Goal: Task Accomplishment & Management: Manage account settings

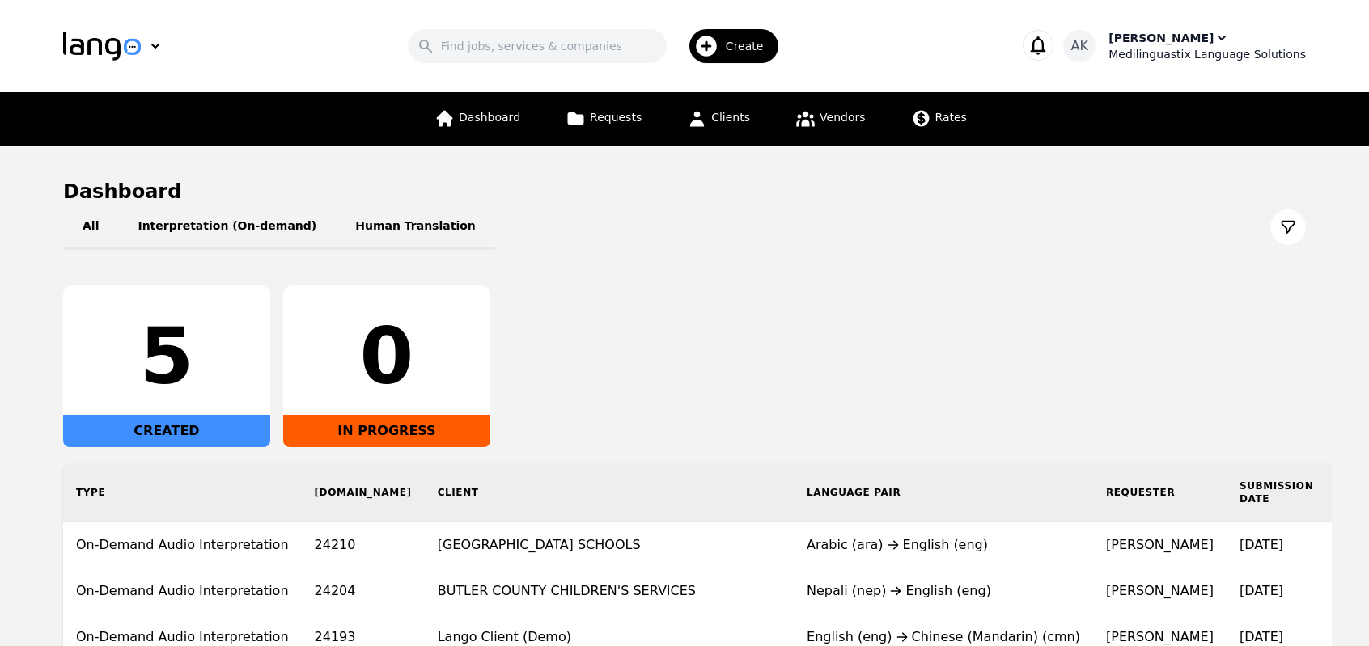
click at [1199, 37] on div "[PERSON_NAME]" at bounding box center [1160, 38] width 105 height 16
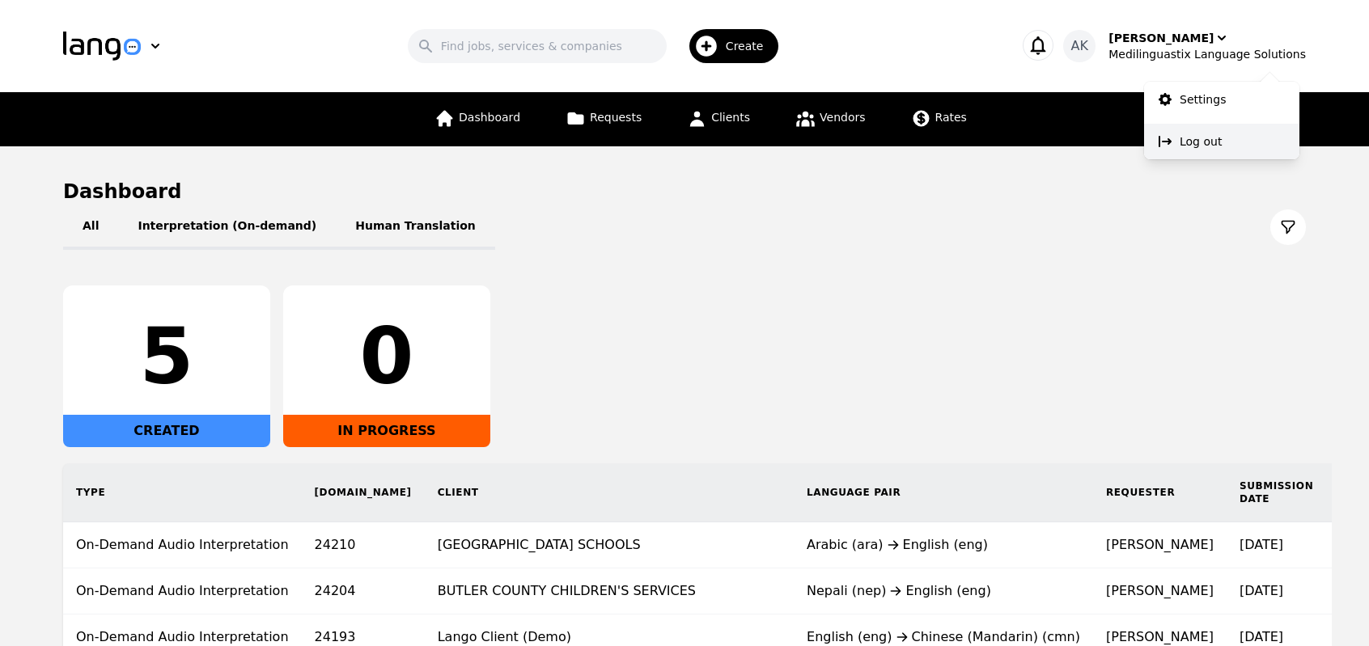
click at [1193, 138] on p "Log out" at bounding box center [1201, 141] width 42 height 16
